Goal: Task Accomplishment & Management: Manage account settings

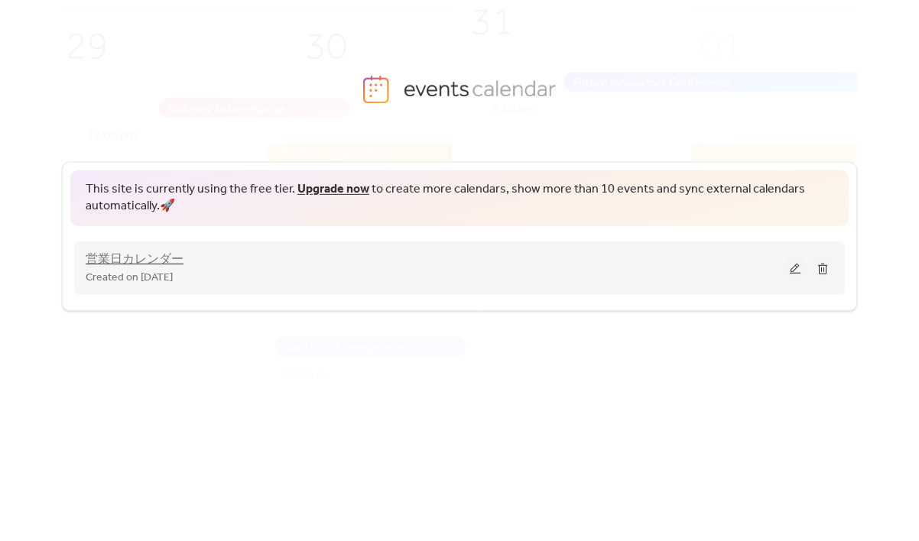
click at [145, 256] on span "営業日カレンダー" at bounding box center [135, 260] width 98 height 18
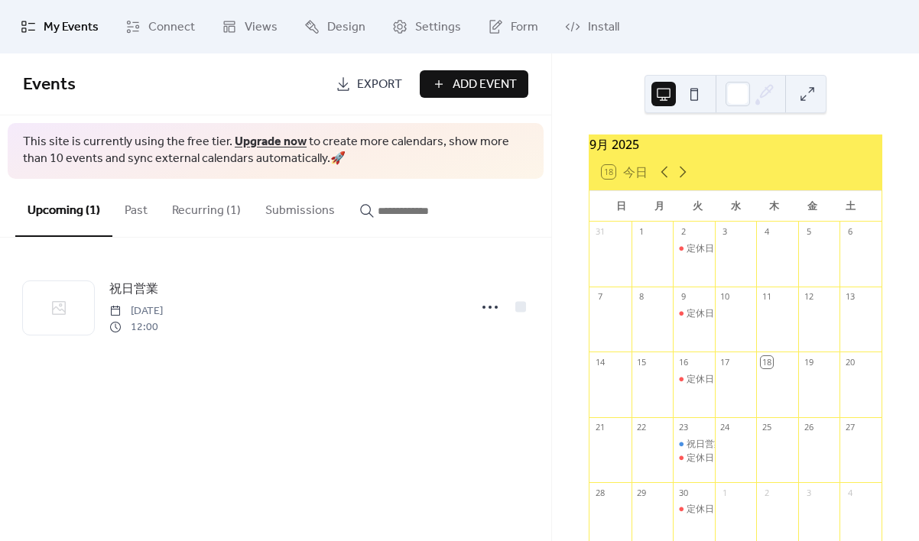
click at [206, 215] on button "Recurring (1)" at bounding box center [206, 207] width 93 height 57
click at [61, 209] on button "Upcoming (1)" at bounding box center [63, 207] width 97 height 57
click at [128, 209] on button "Past" at bounding box center [135, 207] width 47 height 57
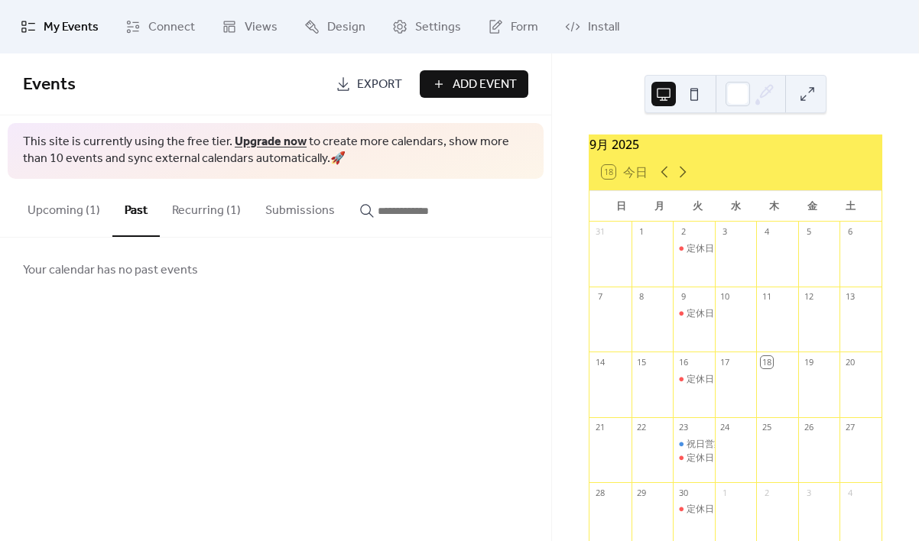
click at [276, 213] on button "Submissions" at bounding box center [300, 207] width 94 height 57
click at [384, 218] on input "button" at bounding box center [424, 211] width 92 height 18
click at [81, 212] on button "Upcoming (1)" at bounding box center [63, 207] width 97 height 57
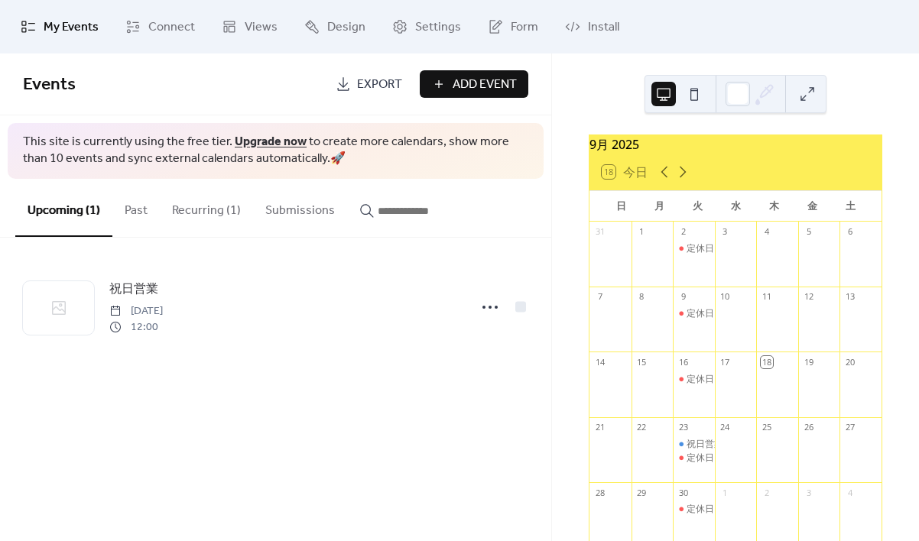
click at [183, 215] on button "Recurring (1)" at bounding box center [206, 207] width 93 height 57
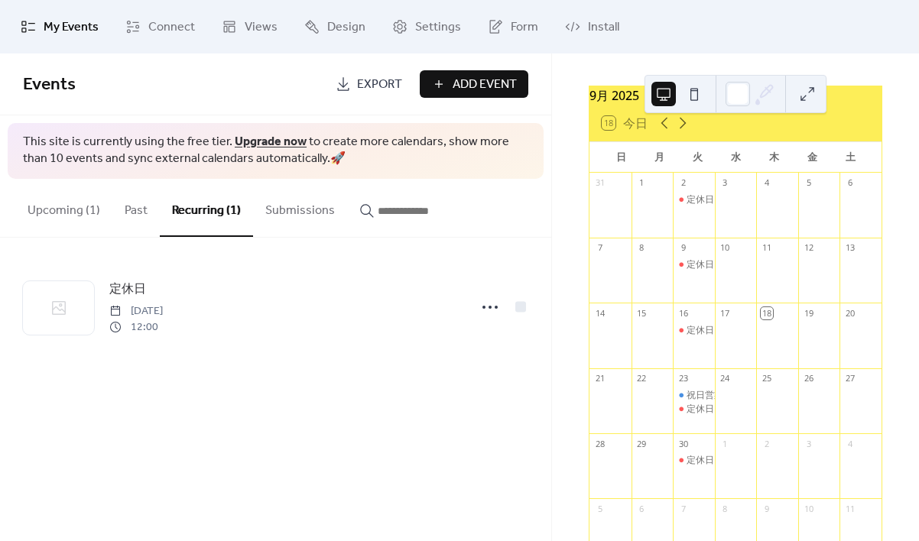
scroll to position [48, 0]
click at [682, 131] on icon at bounding box center [682, 124] width 18 height 18
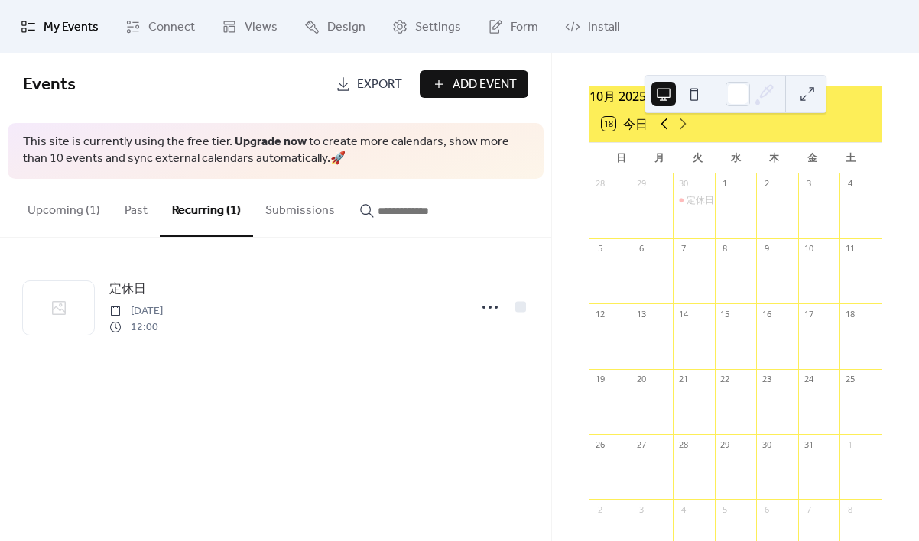
click at [664, 133] on icon at bounding box center [664, 124] width 18 height 18
click at [665, 133] on icon at bounding box center [664, 124] width 18 height 18
click at [686, 131] on icon at bounding box center [682, 124] width 18 height 18
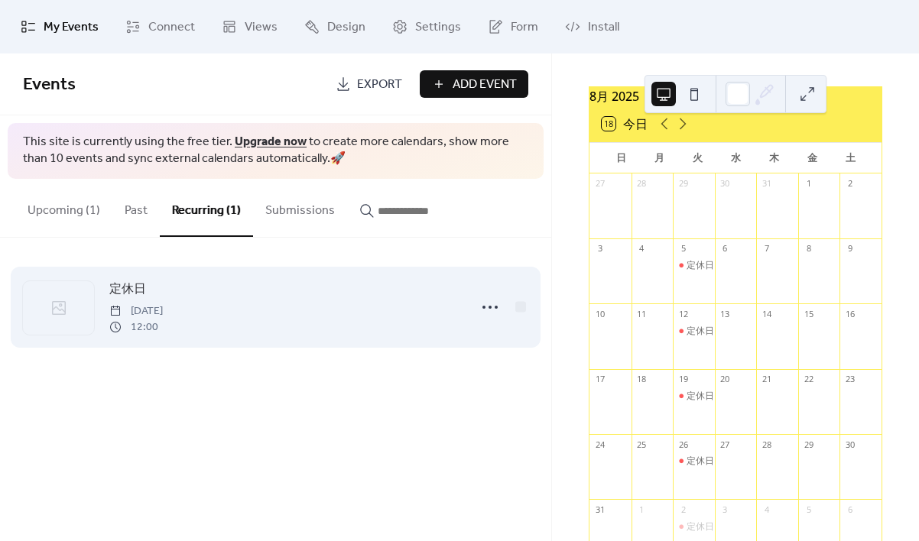
click at [244, 318] on div "定休日 [DATE] 12:00" at bounding box center [284, 307] width 350 height 55
click at [66, 301] on icon at bounding box center [59, 308] width 18 height 18
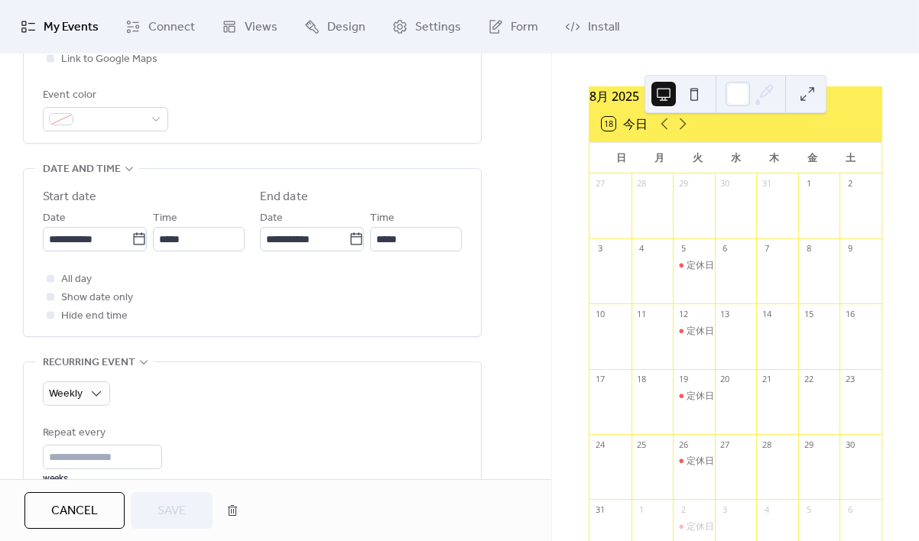
scroll to position [416, 0]
click at [116, 243] on input "**********" at bounding box center [87, 238] width 89 height 24
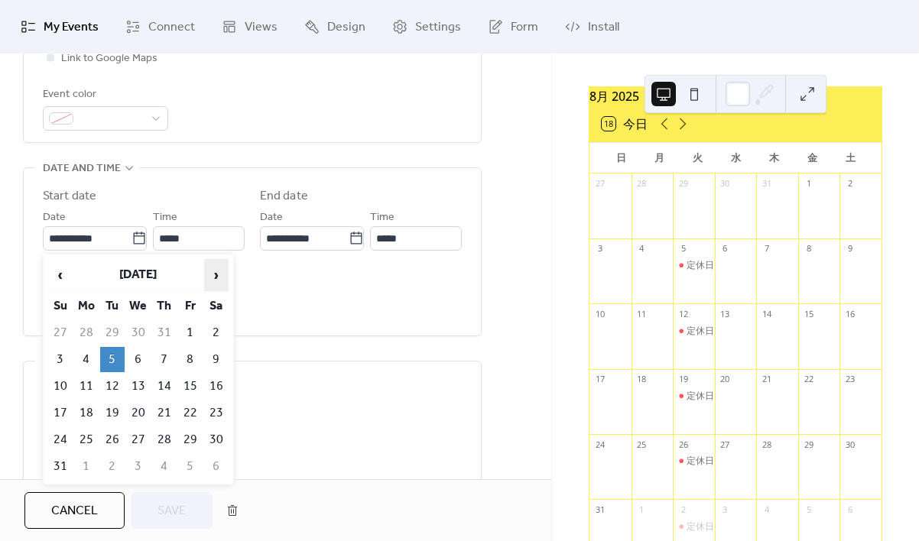
click at [219, 273] on span "›" at bounding box center [216, 275] width 23 height 31
click at [112, 329] on td "2" at bounding box center [112, 332] width 24 height 25
type input "**********"
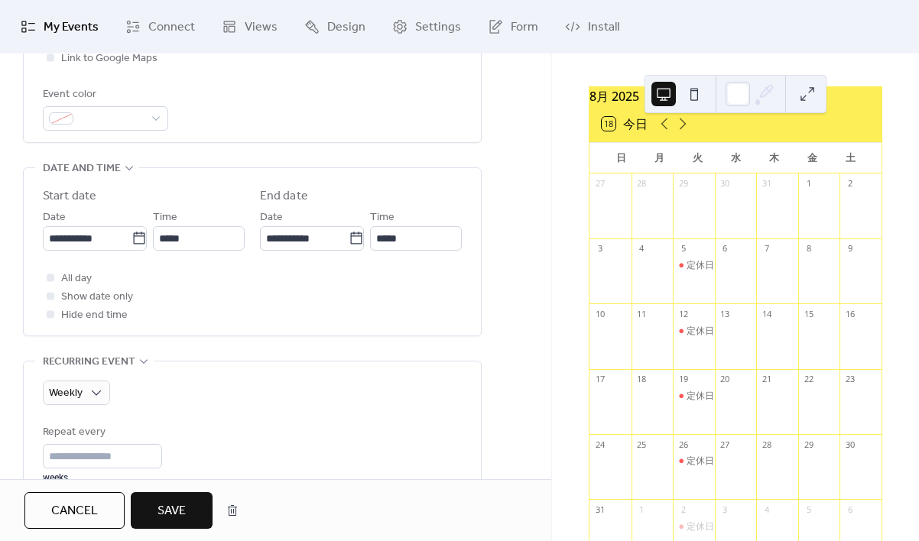
click at [177, 512] on span "Save" at bounding box center [171, 511] width 28 height 18
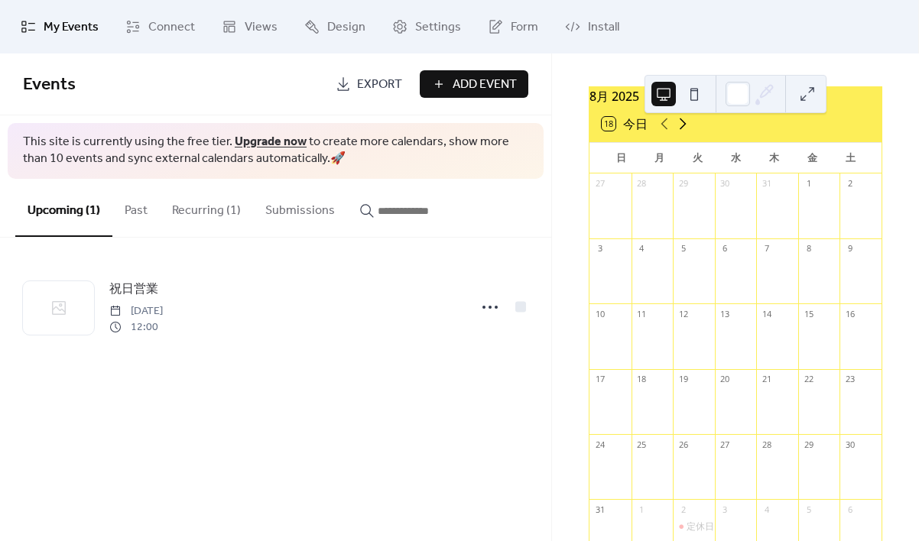
click at [680, 130] on icon at bounding box center [682, 124] width 18 height 18
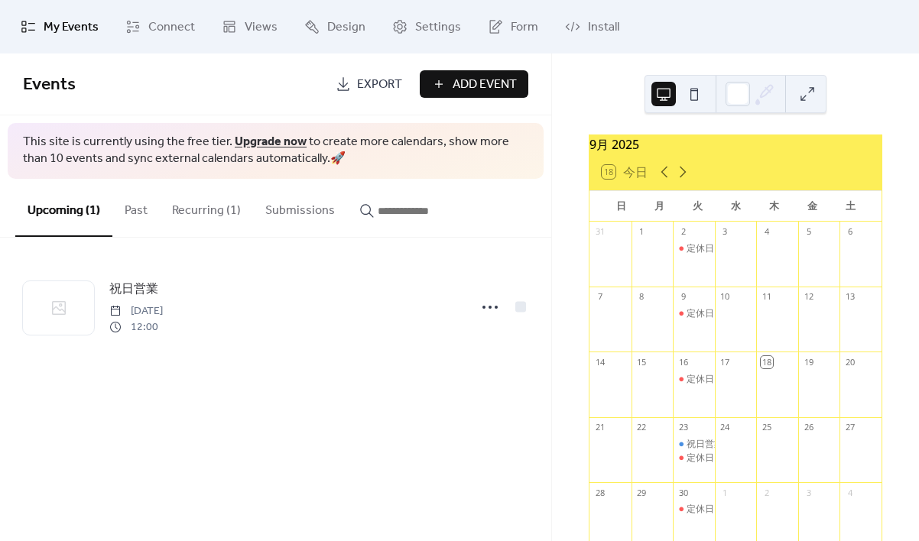
click at [188, 212] on button "Recurring (1)" at bounding box center [206, 207] width 93 height 57
click at [665, 180] on icon at bounding box center [664, 172] width 18 height 18
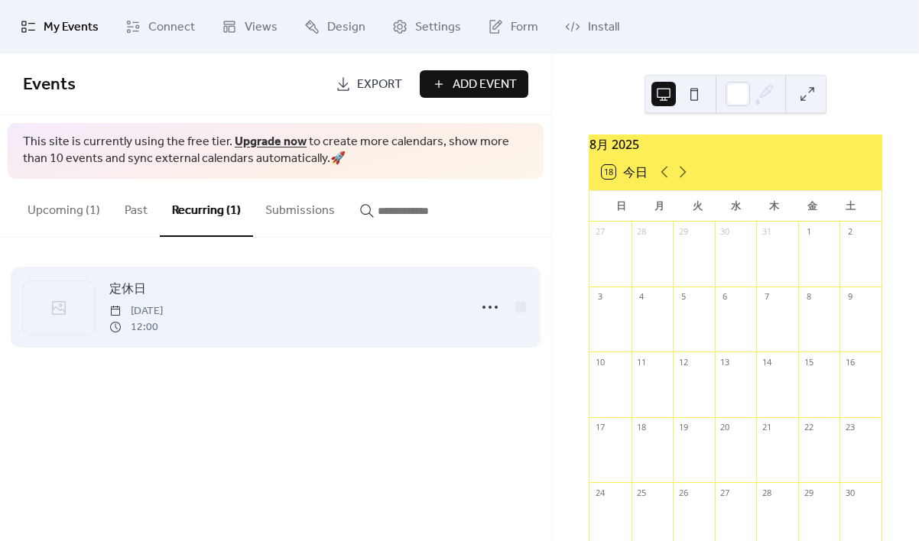
click at [92, 309] on div at bounding box center [58, 307] width 71 height 53
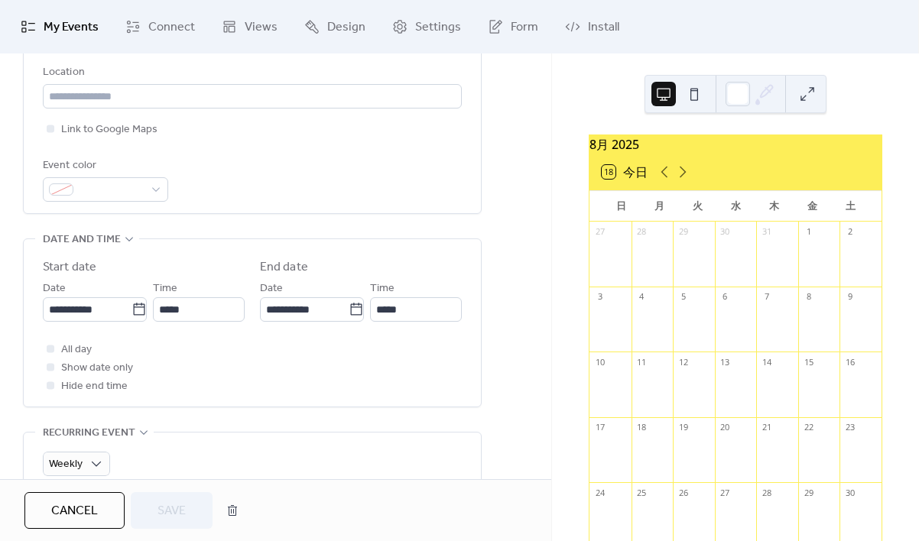
scroll to position [346, 0]
click at [369, 371] on div "All day Show date only Hide end time" at bounding box center [252, 366] width 419 height 55
click at [361, 506] on div "Cancel Save" at bounding box center [275, 510] width 502 height 37
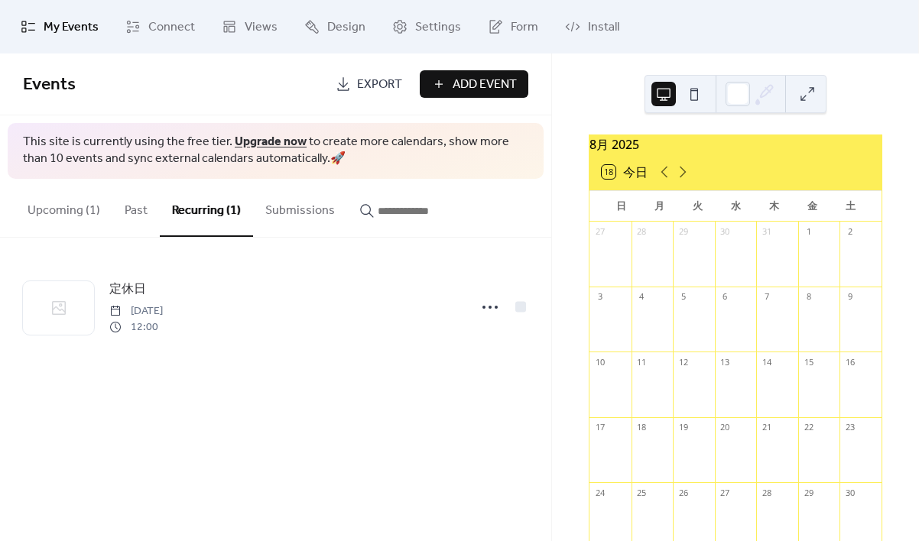
click at [70, 217] on button "Upcoming (1)" at bounding box center [63, 207] width 97 height 57
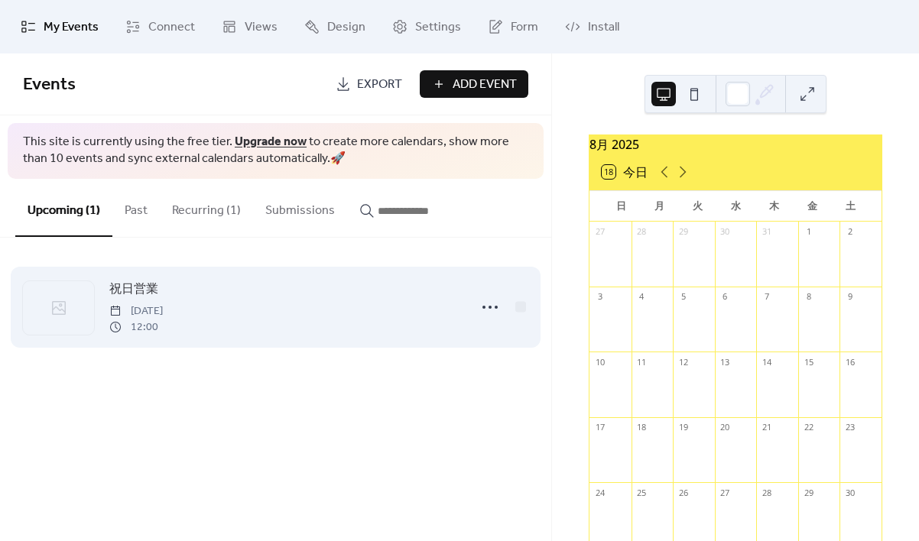
click at [57, 311] on icon at bounding box center [59, 308] width 18 height 18
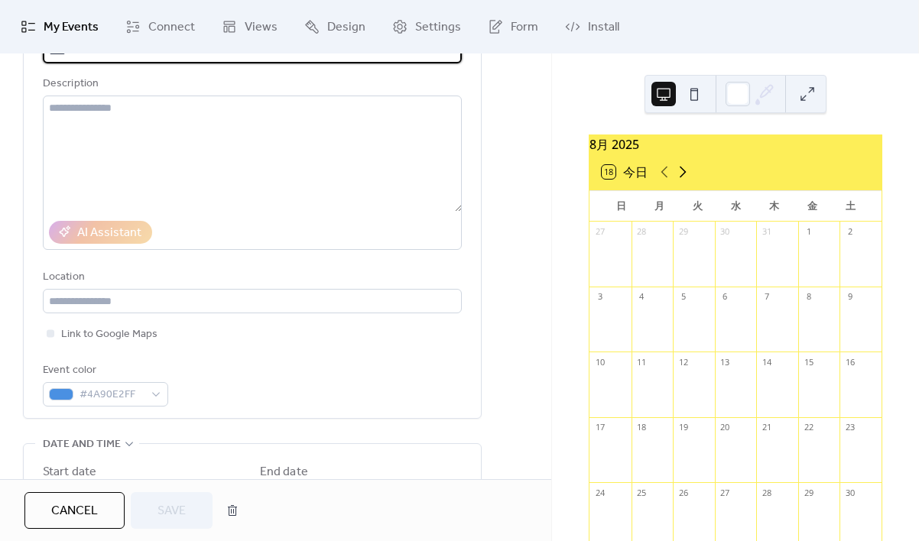
drag, startPoint x: 680, startPoint y: 183, endPoint x: 696, endPoint y: 213, distance: 33.9
click at [682, 181] on icon at bounding box center [682, 172] width 18 height 18
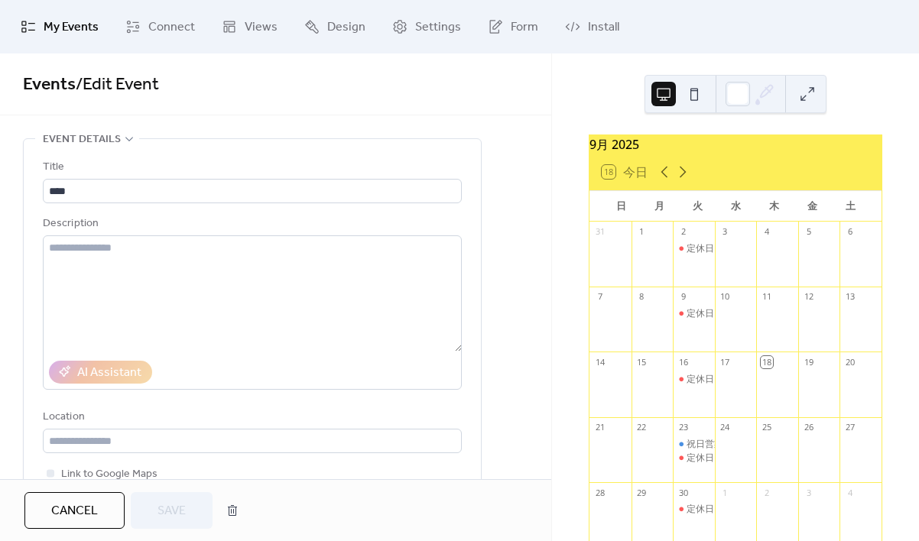
click at [198, 133] on div "**********" at bounding box center [275, 266] width 551 height 426
click at [186, 86] on span "Events / Edit Event" at bounding box center [275, 85] width 505 height 31
click at [151, 28] on span "Connect" at bounding box center [171, 27] width 47 height 18
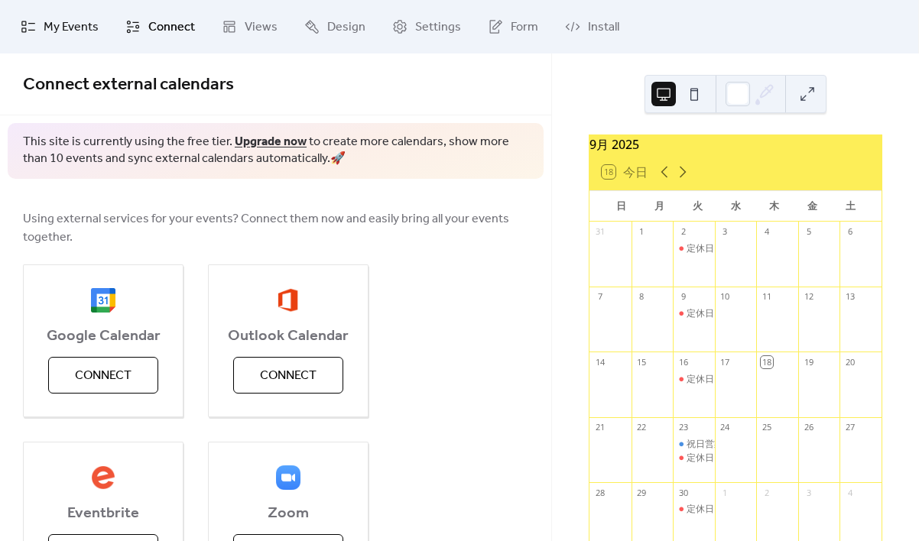
click at [48, 40] on link "My Events" at bounding box center [59, 26] width 101 height 41
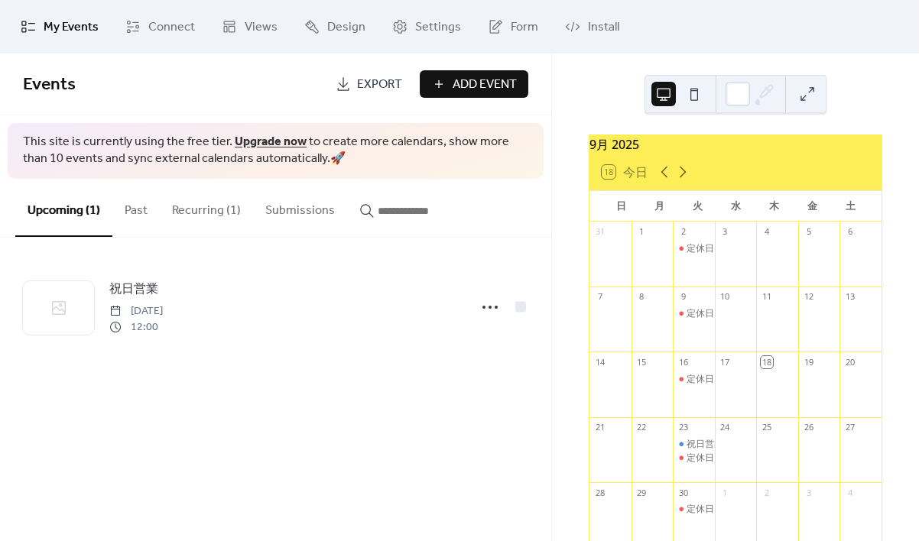
click at [230, 205] on button "Recurring (1)" at bounding box center [206, 207] width 93 height 57
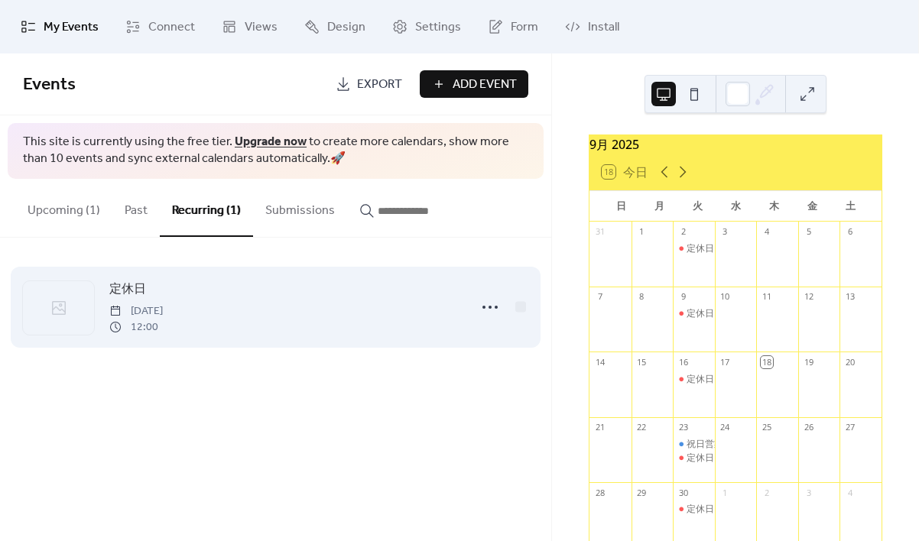
click at [76, 309] on div at bounding box center [58, 307] width 71 height 53
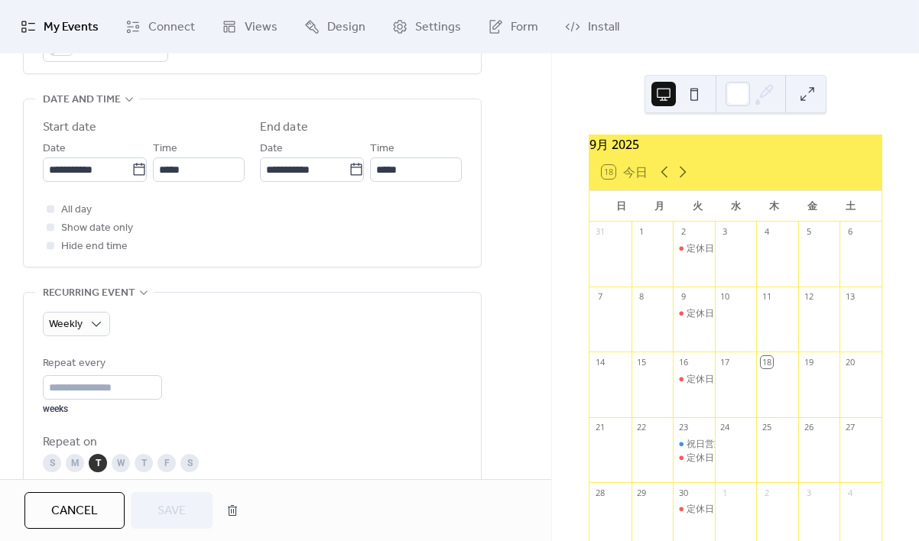
scroll to position [485, 0]
click at [103, 166] on input "**********" at bounding box center [87, 169] width 89 height 24
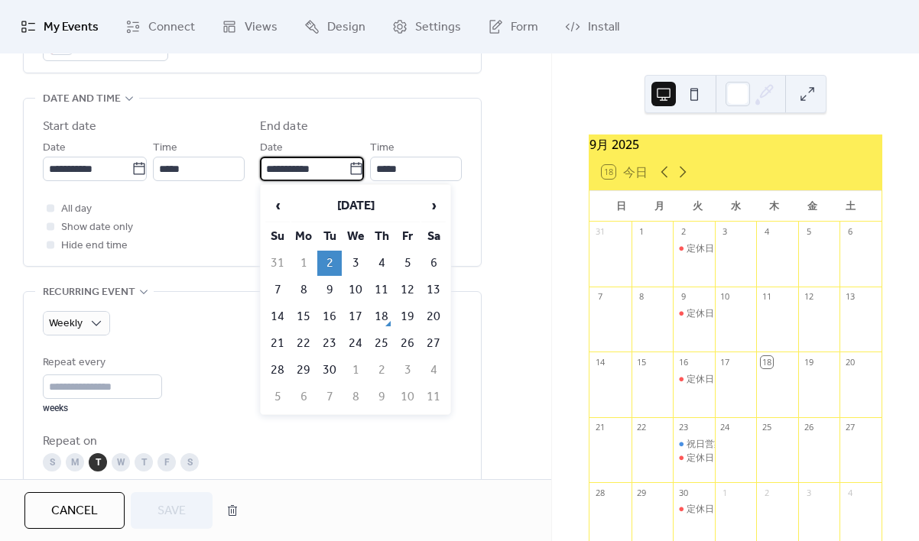
click at [280, 177] on input "**********" at bounding box center [304, 169] width 89 height 24
click at [324, 371] on td "30" at bounding box center [329, 370] width 24 height 25
type input "**********"
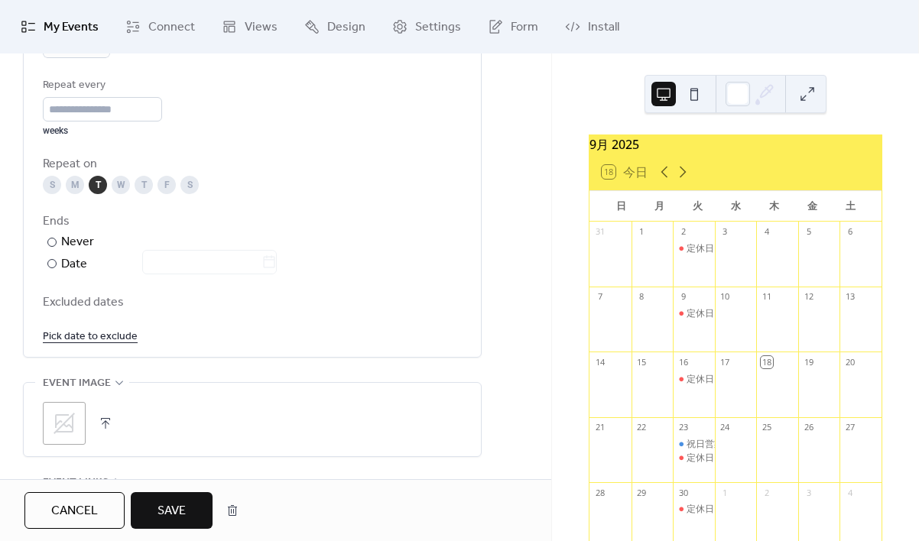
scroll to position [763, 0]
click at [173, 510] on span "Save" at bounding box center [171, 511] width 28 height 18
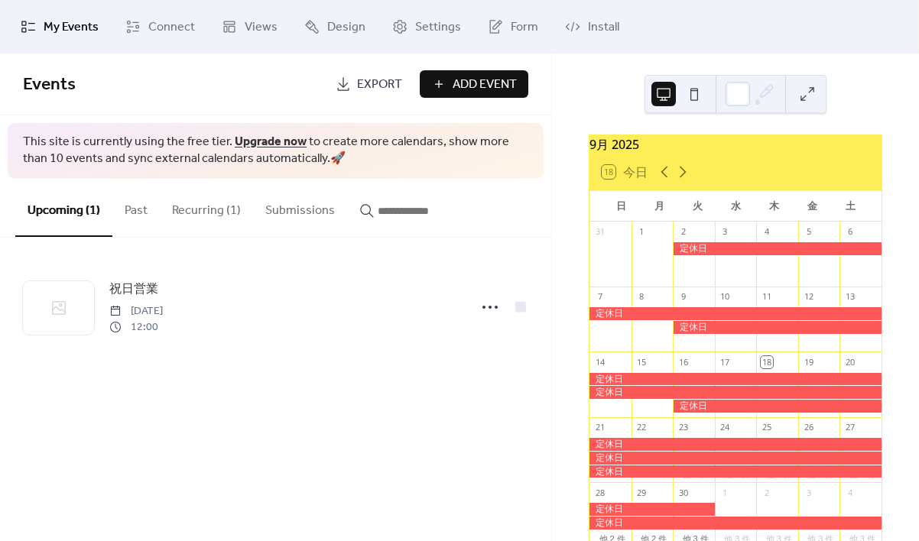
click at [208, 208] on button "Recurring (1)" at bounding box center [206, 207] width 93 height 57
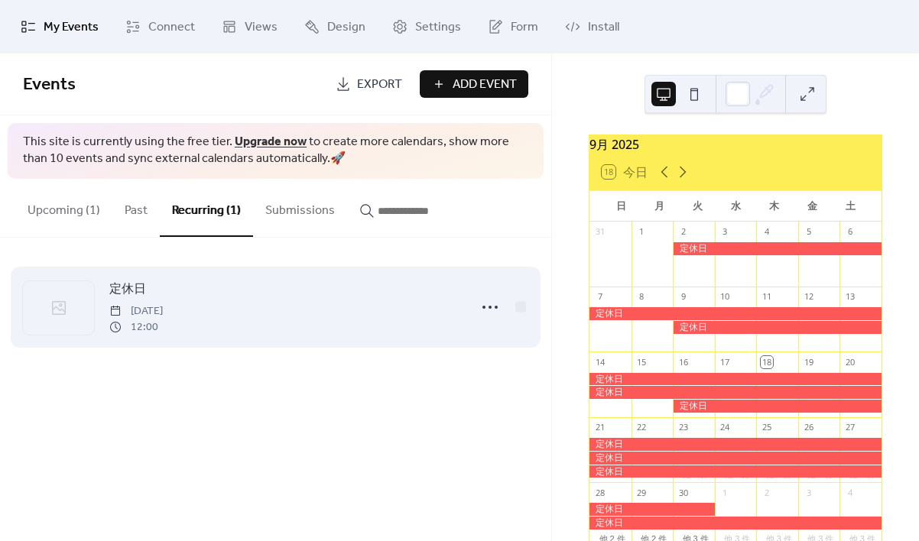
click at [80, 316] on div at bounding box center [58, 307] width 71 height 53
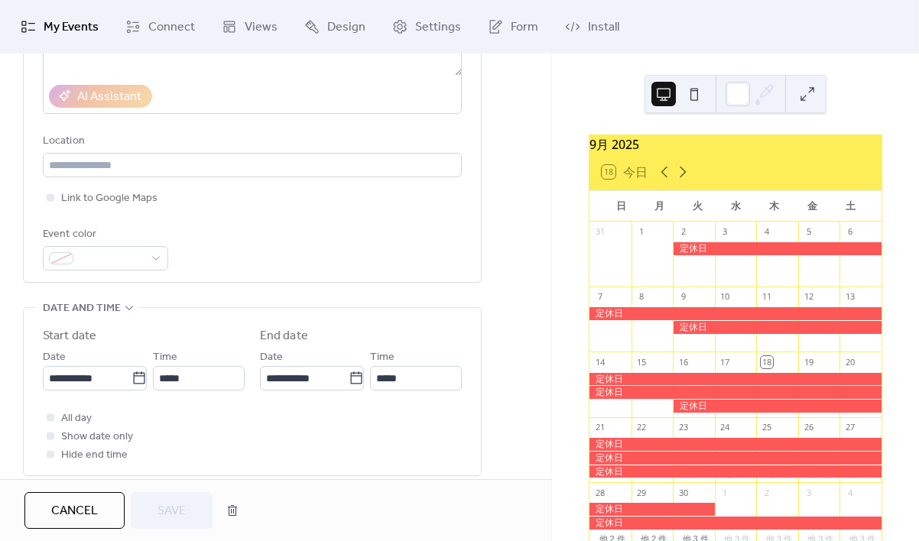
scroll to position [277, 0]
click at [352, 381] on icon at bounding box center [356, 377] width 15 height 15
click at [349, 381] on input "**********" at bounding box center [304, 377] width 89 height 24
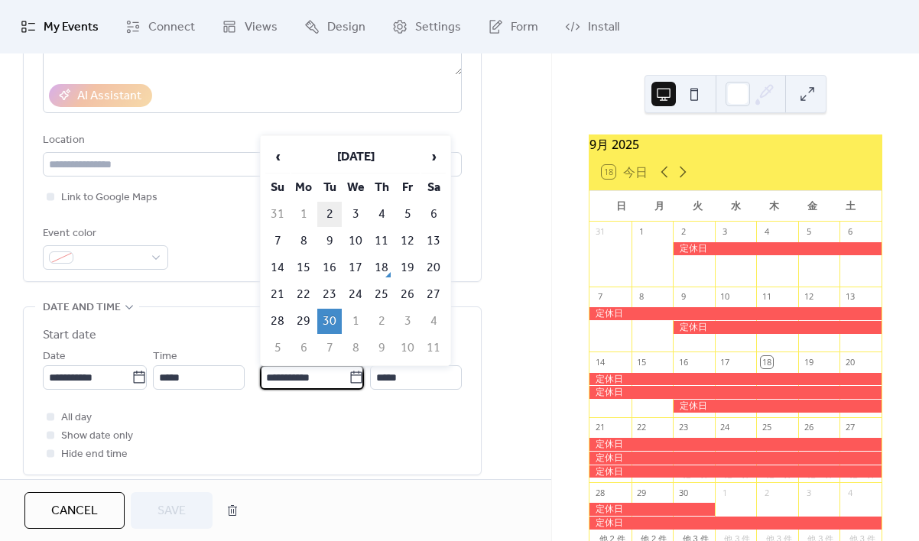
click at [331, 217] on td "2" at bounding box center [329, 214] width 24 height 25
type input "**********"
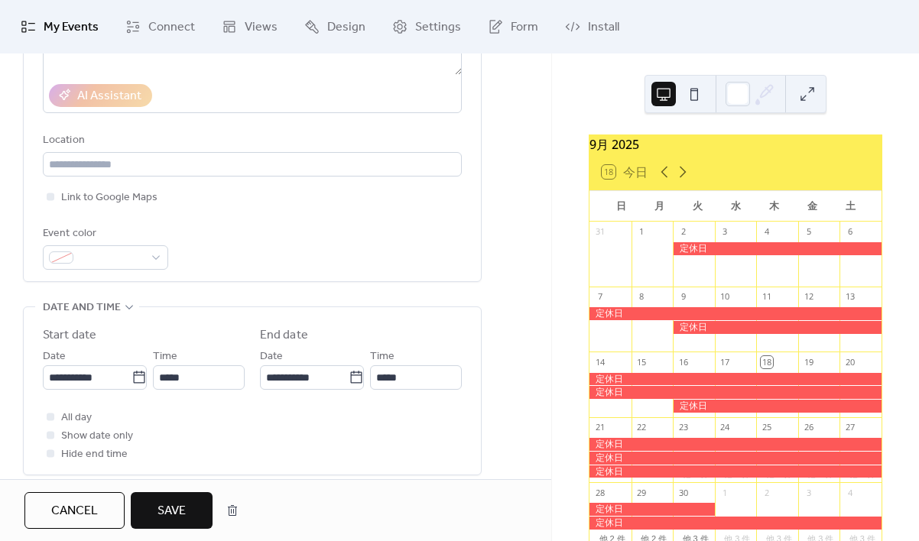
click at [199, 506] on button "Save" at bounding box center [172, 510] width 82 height 37
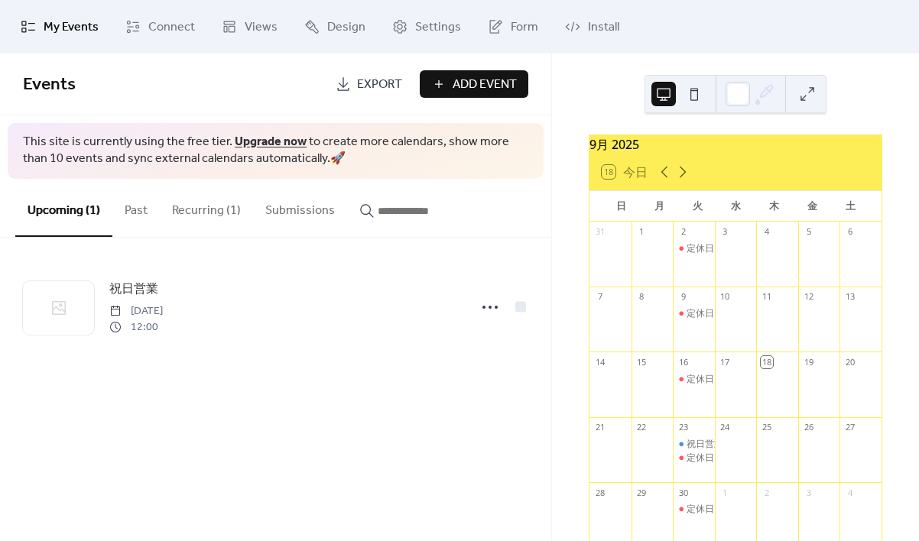
click at [179, 212] on button "Recurring (1)" at bounding box center [206, 207] width 93 height 57
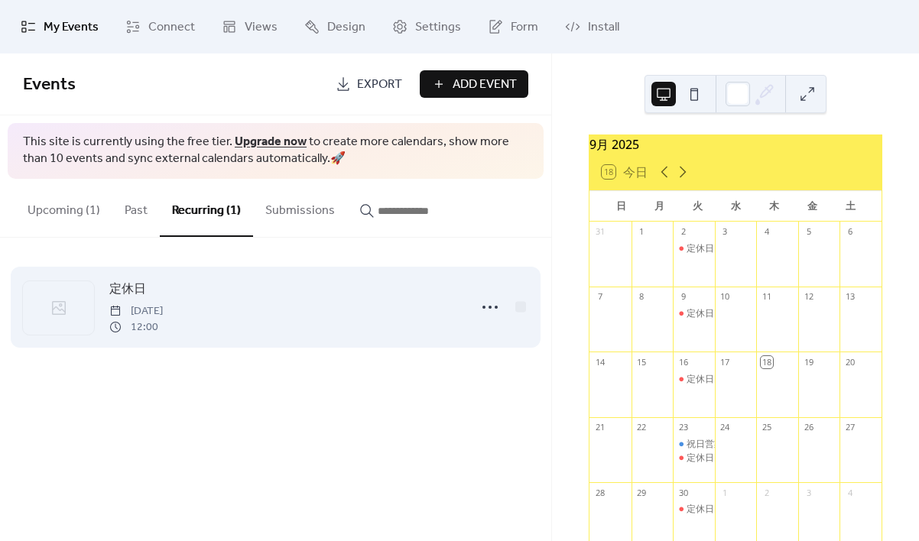
click at [82, 316] on div at bounding box center [58, 307] width 71 height 53
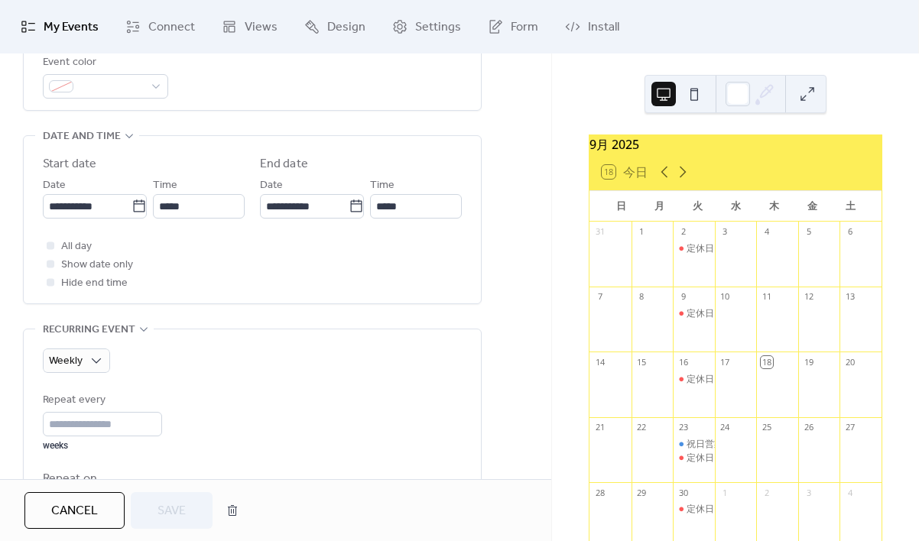
scroll to position [446, 0]
click at [335, 267] on div "All day Show date only Hide end time" at bounding box center [252, 265] width 419 height 55
click at [293, 209] on input "**********" at bounding box center [304, 208] width 89 height 24
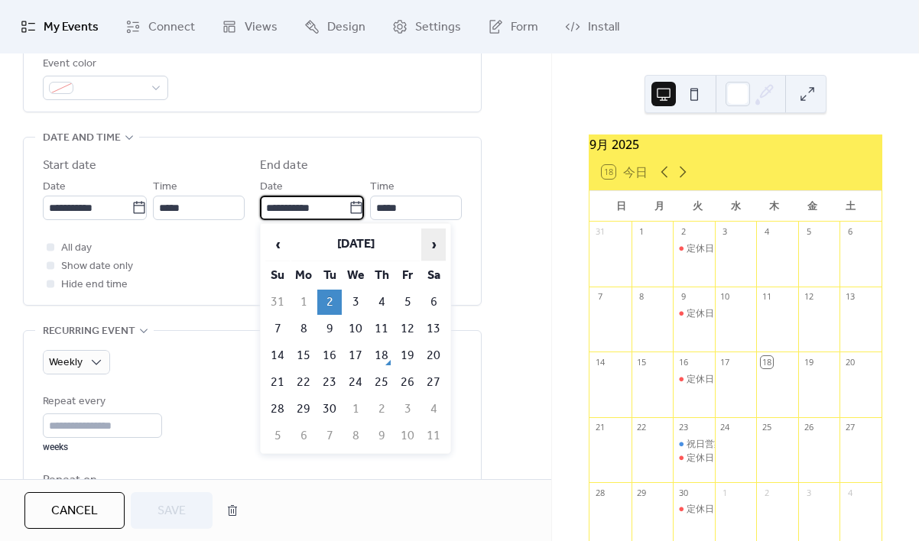
click at [433, 247] on span "›" at bounding box center [433, 244] width 23 height 31
click at [329, 329] on td "7" at bounding box center [329, 328] width 24 height 25
type input "**********"
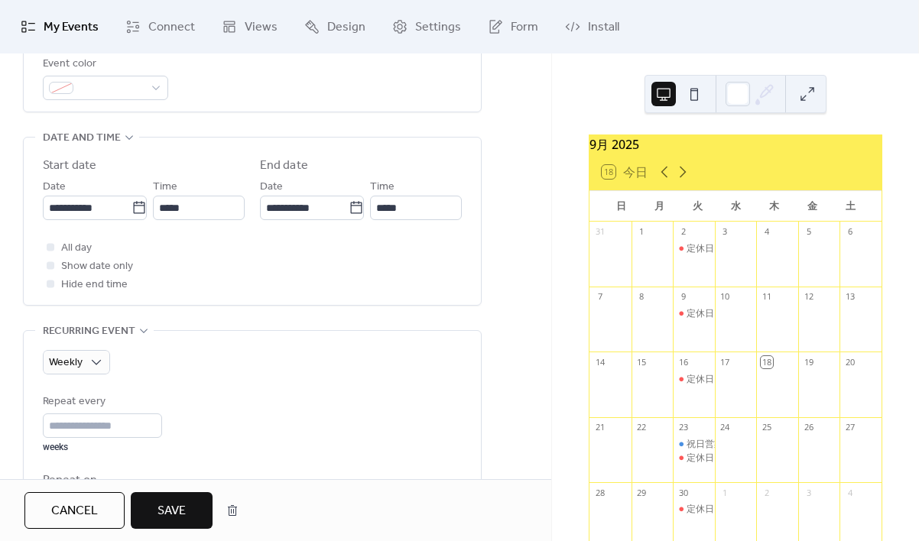
click at [195, 518] on button "Save" at bounding box center [172, 510] width 82 height 37
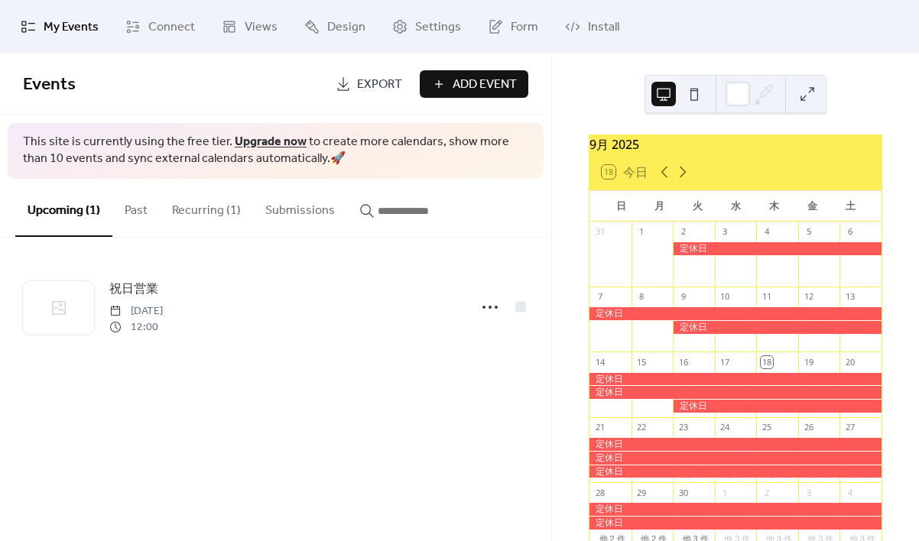
click at [203, 221] on button "Recurring (1)" at bounding box center [206, 207] width 93 height 57
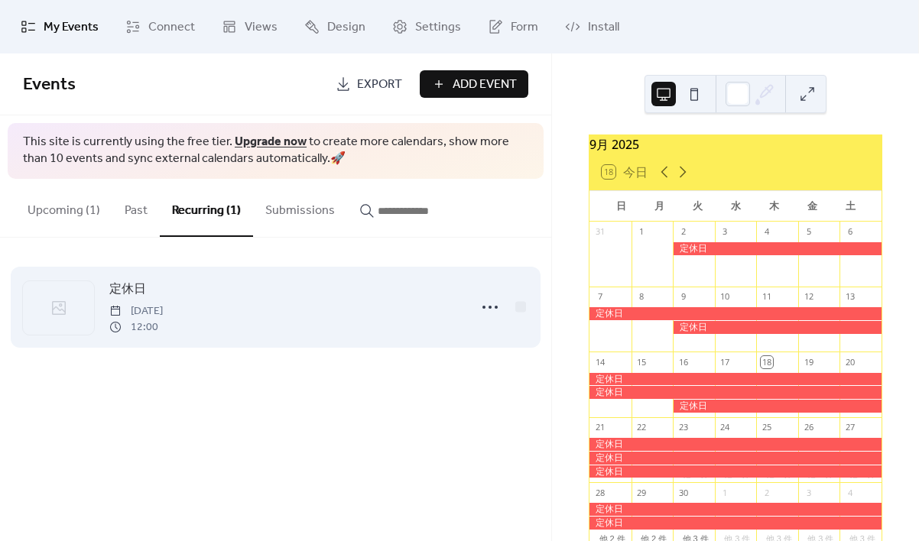
click at [163, 316] on span "[DATE]" at bounding box center [135, 311] width 53 height 16
click at [68, 312] on div at bounding box center [58, 307] width 71 height 53
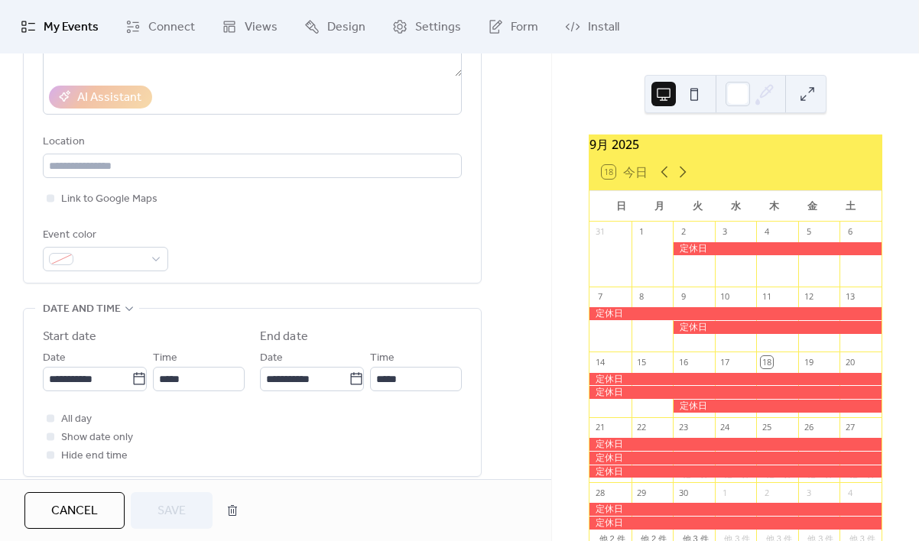
scroll to position [276, 0]
click at [267, 381] on input "**********" at bounding box center [304, 378] width 89 height 24
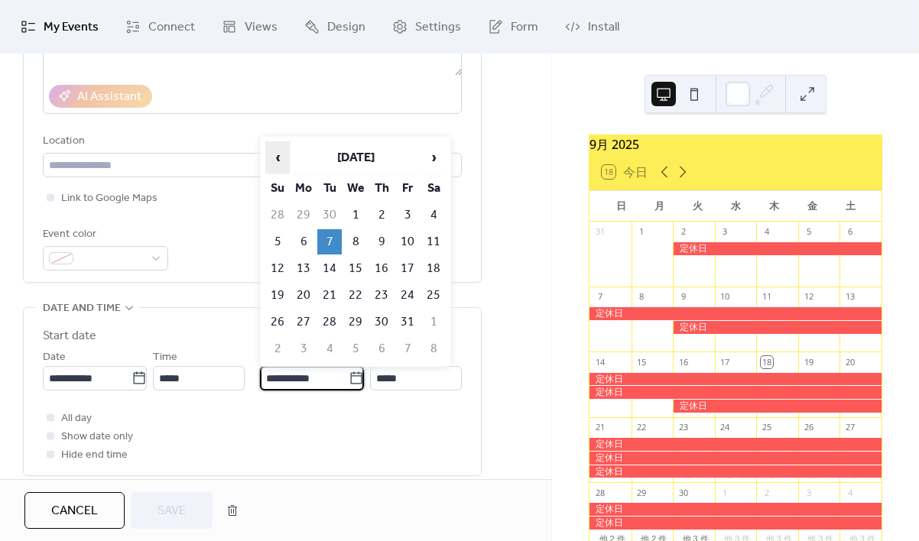
click at [282, 158] on span "‹" at bounding box center [277, 157] width 23 height 31
drag, startPoint x: 327, startPoint y: 214, endPoint x: 328, endPoint y: 223, distance: 9.2
click at [328, 214] on td "2" at bounding box center [329, 215] width 24 height 25
type input "**********"
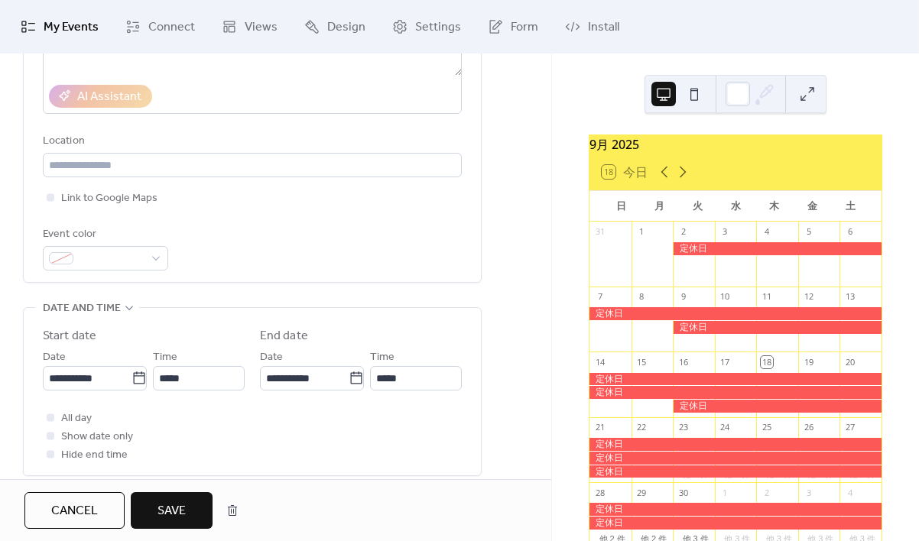
click at [193, 507] on button "Save" at bounding box center [172, 510] width 82 height 37
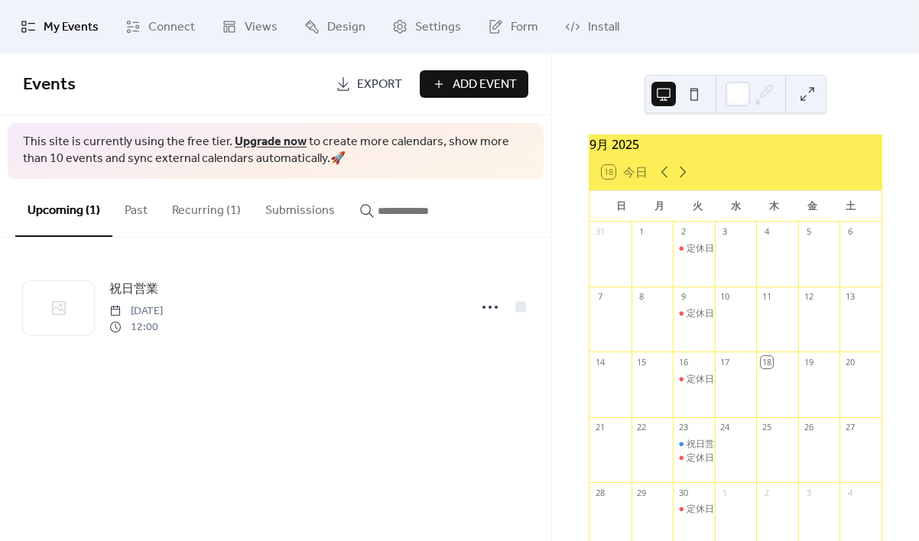
click at [224, 213] on button "Recurring (1)" at bounding box center [206, 207] width 93 height 57
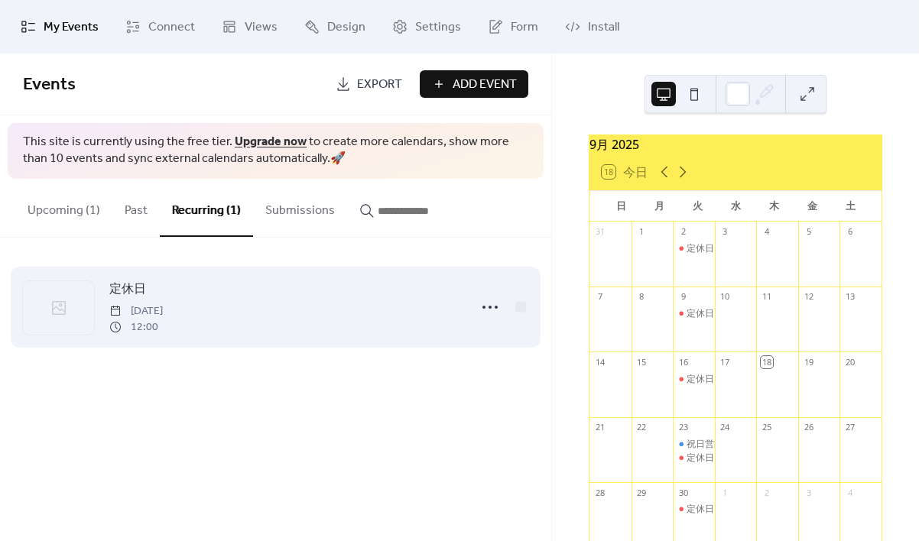
click at [83, 307] on div at bounding box center [58, 307] width 71 height 53
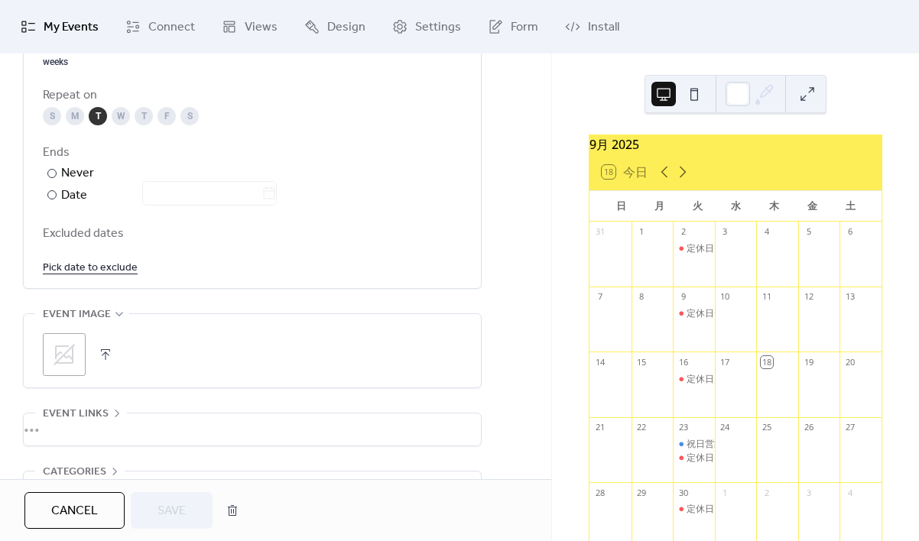
scroll to position [832, 0]
click at [332, 483] on div "Cancel Save" at bounding box center [275, 510] width 551 height 62
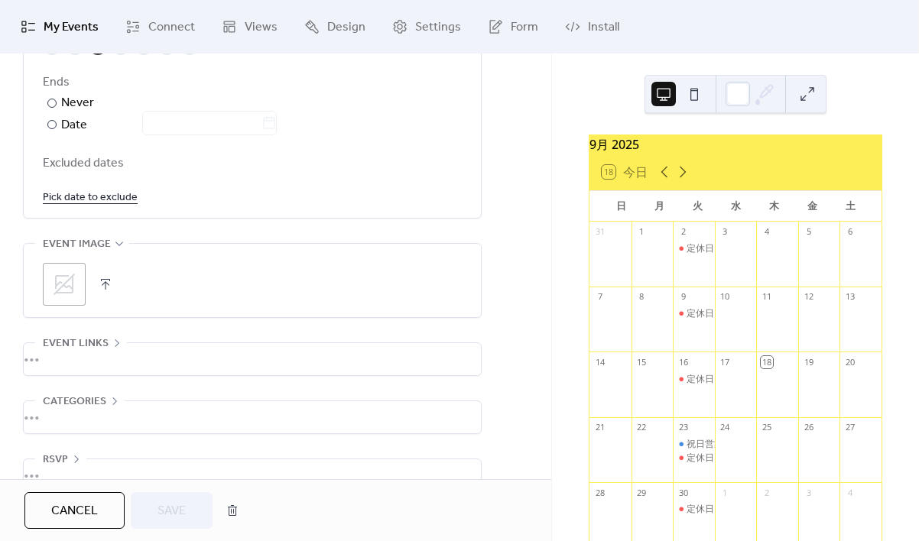
scroll to position [932, 0]
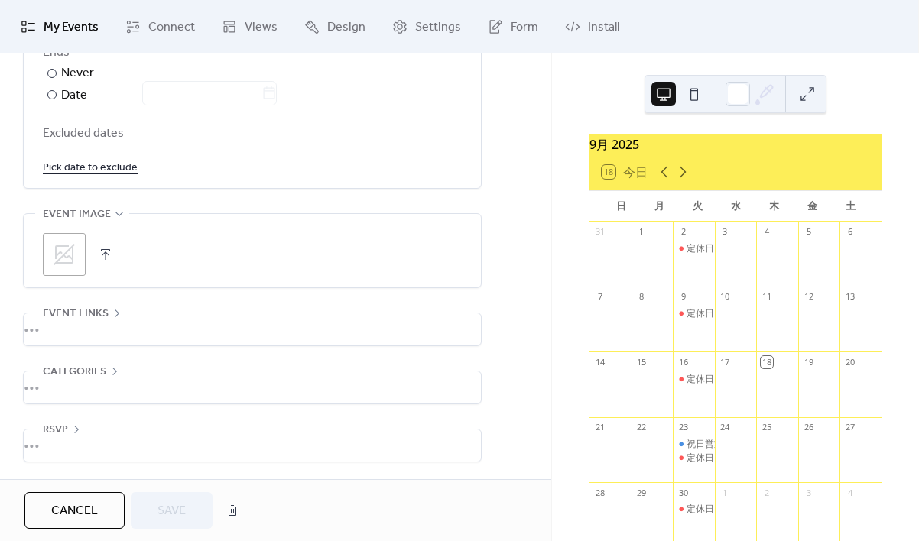
click at [160, 320] on div "•••" at bounding box center [252, 329] width 457 height 32
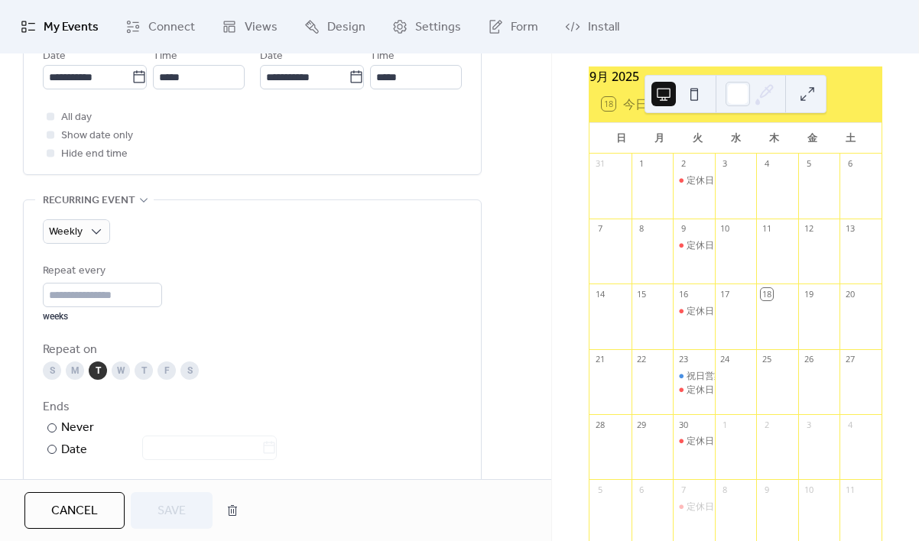
scroll to position [69, 0]
